Goal: Information Seeking & Learning: Learn about a topic

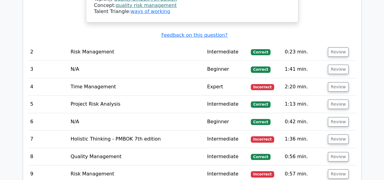
scroll to position [1031, 0]
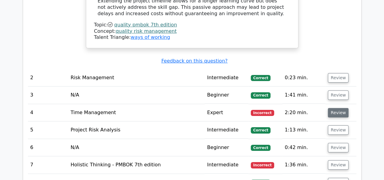
click at [341, 108] on button "Review" at bounding box center [338, 112] width 21 height 9
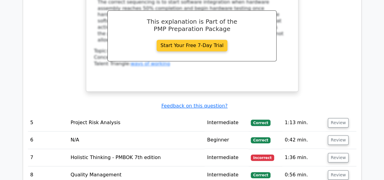
scroll to position [1395, 0]
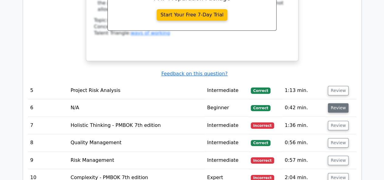
click at [335, 103] on button "Review" at bounding box center [338, 107] width 21 height 9
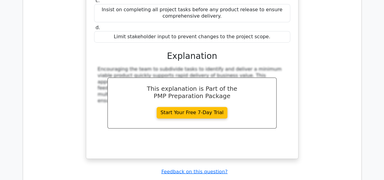
scroll to position [1638, 0]
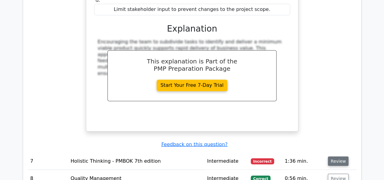
click at [331, 156] on button "Review" at bounding box center [338, 160] width 21 height 9
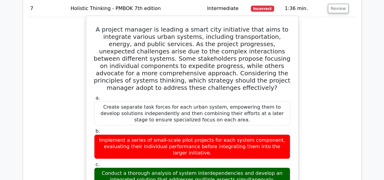
scroll to position [1820, 0]
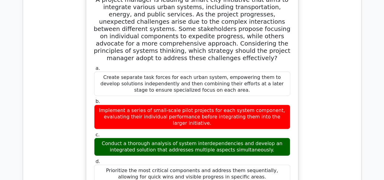
drag, startPoint x: 145, startPoint y: 83, endPoint x: 262, endPoint y: 93, distance: 117.0
click at [261, 138] on div "Conduct a thorough analysis of system interdependencies and develop an integrat…" at bounding box center [192, 147] width 196 height 18
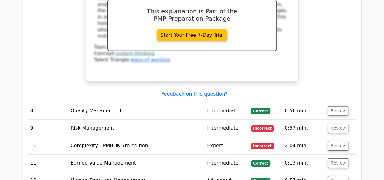
scroll to position [2093, 0]
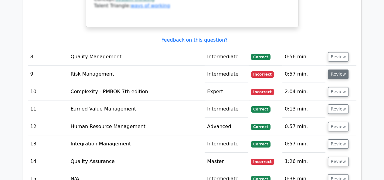
click at [340, 69] on button "Review" at bounding box center [338, 73] width 21 height 9
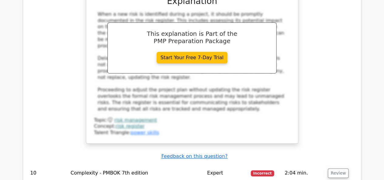
scroll to position [2366, 0]
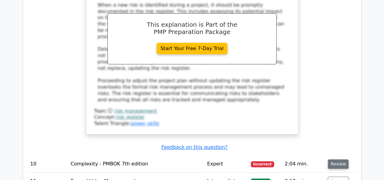
click at [336, 159] on button "Review" at bounding box center [338, 163] width 21 height 9
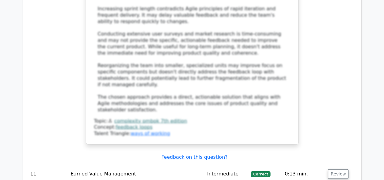
scroll to position [2912, 0]
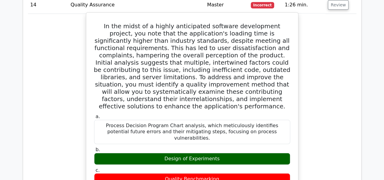
scroll to position [3124, 0]
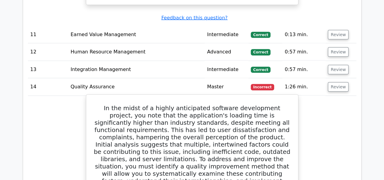
scroll to position [3003, 0]
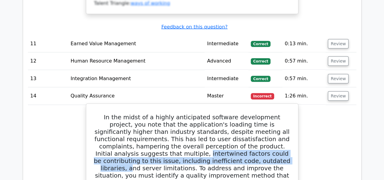
drag, startPoint x: 102, startPoint y: 44, endPoint x: 197, endPoint y: 52, distance: 95.3
click at [197, 113] on h5 "In the midst of a highly anticipated software development project, you note tha…" at bounding box center [191, 156] width 197 height 87
drag, startPoint x: 256, startPoint y: 38, endPoint x: 257, endPoint y: 51, distance: 13.4
click at [257, 113] on h5 "In the midst of a highly anticipated software development project, you note tha…" at bounding box center [191, 156] width 197 height 87
copy h5 "multiple, intertwined factors could be contributing to this issue, including in…"
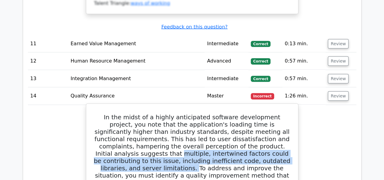
scroll to position [3033, 0]
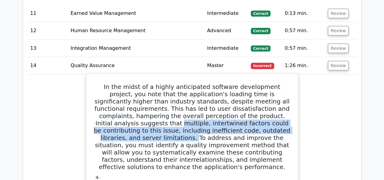
drag, startPoint x: 221, startPoint y: 103, endPoint x: 161, endPoint y: 104, distance: 60.7
copy div "Design of Experiments"
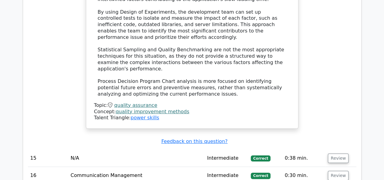
scroll to position [3367, 0]
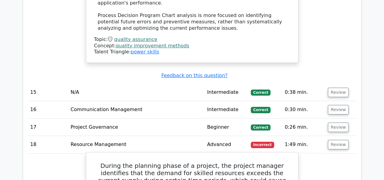
scroll to position [3397, 0]
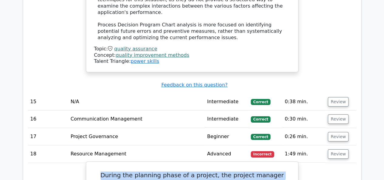
drag, startPoint x: 95, startPoint y: 41, endPoint x: 257, endPoint y: 93, distance: 169.9
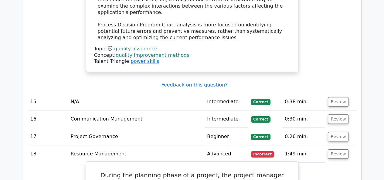
drag, startPoint x: 92, startPoint y: 44, endPoint x: 244, endPoint y: 164, distance: 194.4
copy div "During the planning phase of a project, the project manager identifies that the…"
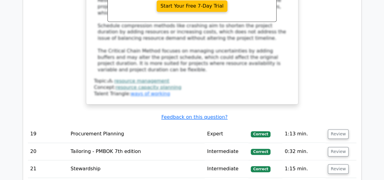
scroll to position [3792, 0]
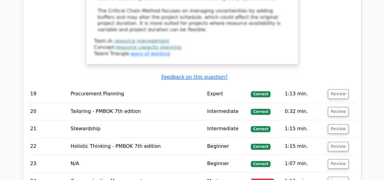
drag, startPoint x: 103, startPoint y: 66, endPoint x: 253, endPoint y: 79, distance: 151.4
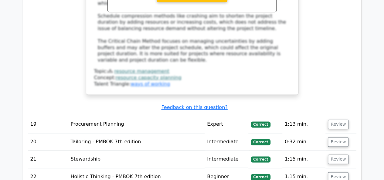
scroll to position [3852, 0]
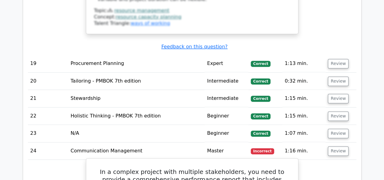
drag, startPoint x: 93, startPoint y: 25, endPoint x: 251, endPoint y: 123, distance: 185.7
copy div "In a complex project with multiple stakeholders, you need to provide a comprehe…"
click at [143, 168] on h5 "In a complex project with multiple stakeholders, you need to provide a comprehe…" at bounding box center [191, 182] width 197 height 29
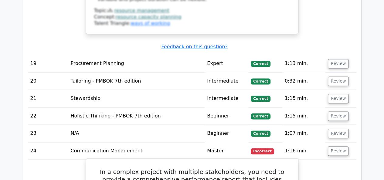
drag, startPoint x: 241, startPoint y: 35, endPoint x: 246, endPoint y: 48, distance: 12.9
click at [246, 168] on h5 "In a complex project with multiple stakeholders, you need to provide a comprehe…" at bounding box center [191, 182] width 197 height 29
drag, startPoint x: 166, startPoint y: 75, endPoint x: 166, endPoint y: 72, distance: 3.0
drag, startPoint x: 166, startPoint y: 64, endPoint x: 227, endPoint y: 66, distance: 60.7
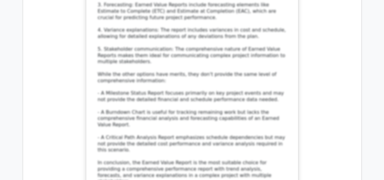
scroll to position [4277, 0]
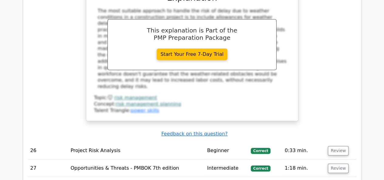
scroll to position [4641, 0]
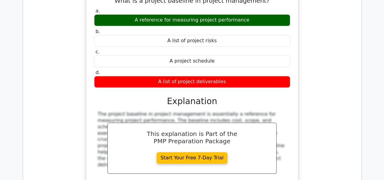
scroll to position [4944, 0]
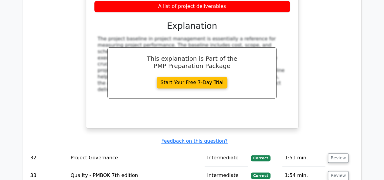
scroll to position [4975, 0]
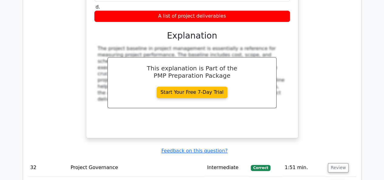
drag, startPoint x: 101, startPoint y: 51, endPoint x: 150, endPoint y: 50, distance: 49.1
drag, startPoint x: 161, startPoint y: 49, endPoint x: 217, endPoint y: 50, distance: 55.8
drag, startPoint x: 220, startPoint y: 51, endPoint x: 158, endPoint y: 59, distance: 62.4
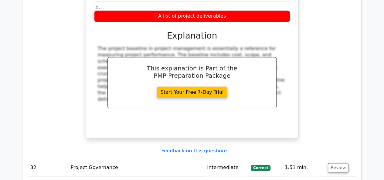
drag, startPoint x: 163, startPoint y: 136, endPoint x: 263, endPoint y: 105, distance: 104.2
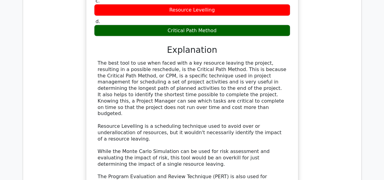
scroll to position [5308, 0]
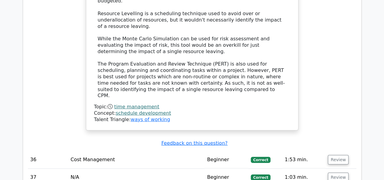
scroll to position [5399, 0]
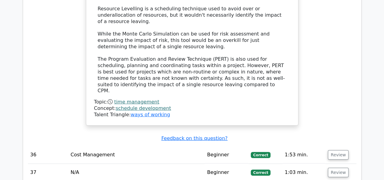
drag, startPoint x: 138, startPoint y: 49, endPoint x: 182, endPoint y: 50, distance: 43.4
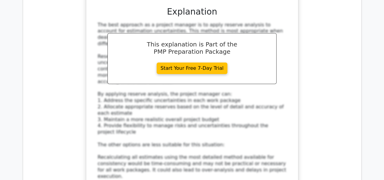
scroll to position [5763, 0]
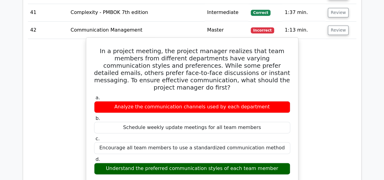
scroll to position [6158, 0]
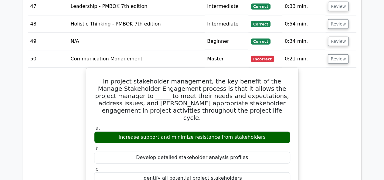
scroll to position [6461, 0]
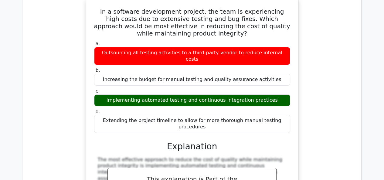
scroll to position [6856, 0]
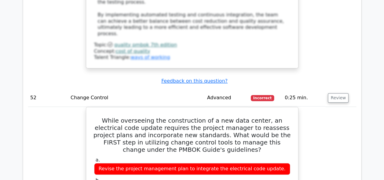
scroll to position [7159, 0]
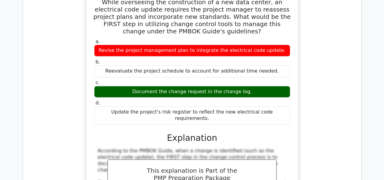
scroll to position [7250, 0]
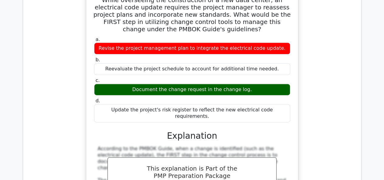
drag, startPoint x: 166, startPoint y: 73, endPoint x: 210, endPoint y: 76, distance: 43.8
drag, startPoint x: 167, startPoint y: 73, endPoint x: 209, endPoint y: 76, distance: 42.0
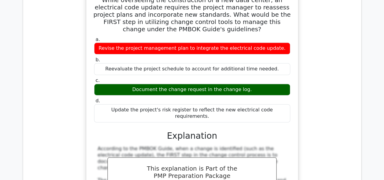
drag, startPoint x: 105, startPoint y: 91, endPoint x: 287, endPoint y: 118, distance: 183.7
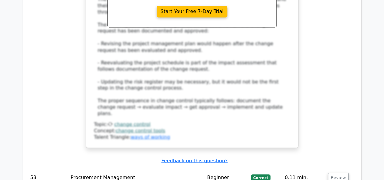
scroll to position [7462, 0]
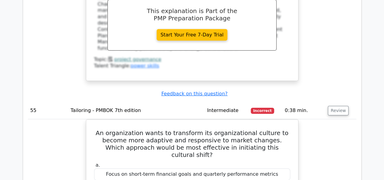
scroll to position [7857, 0]
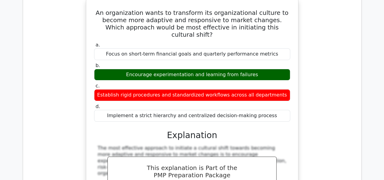
scroll to position [7948, 0]
drag, startPoint x: 233, startPoint y: 27, endPoint x: 145, endPoint y: 33, distance: 88.8
drag, startPoint x: 157, startPoint y: 28, endPoint x: 146, endPoint y: 35, distance: 12.9
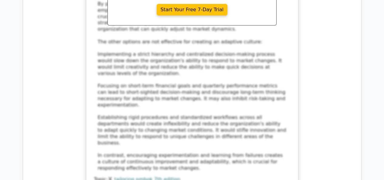
scroll to position [8190, 0]
